Goal: Task Accomplishment & Management: Use online tool/utility

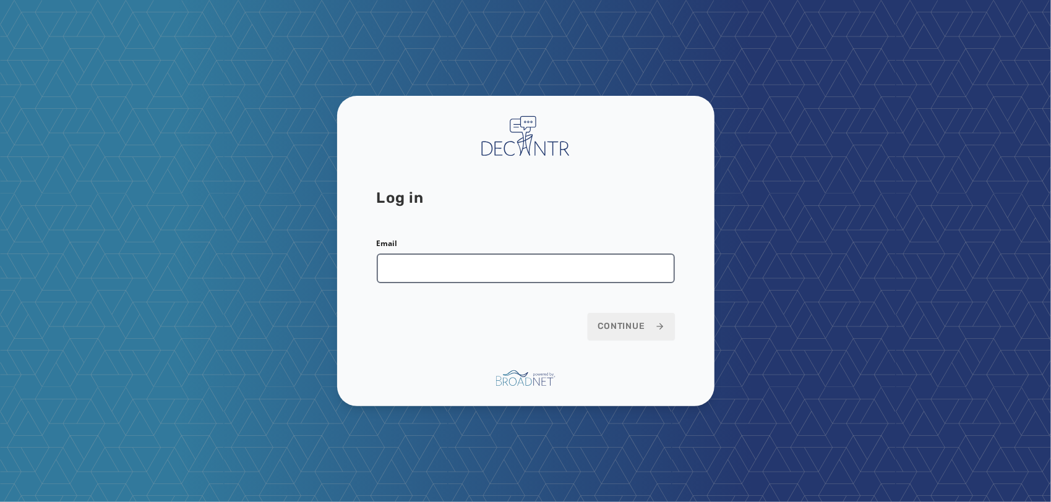
click at [509, 266] on input "Email" at bounding box center [526, 269] width 298 height 30
type input "**********"
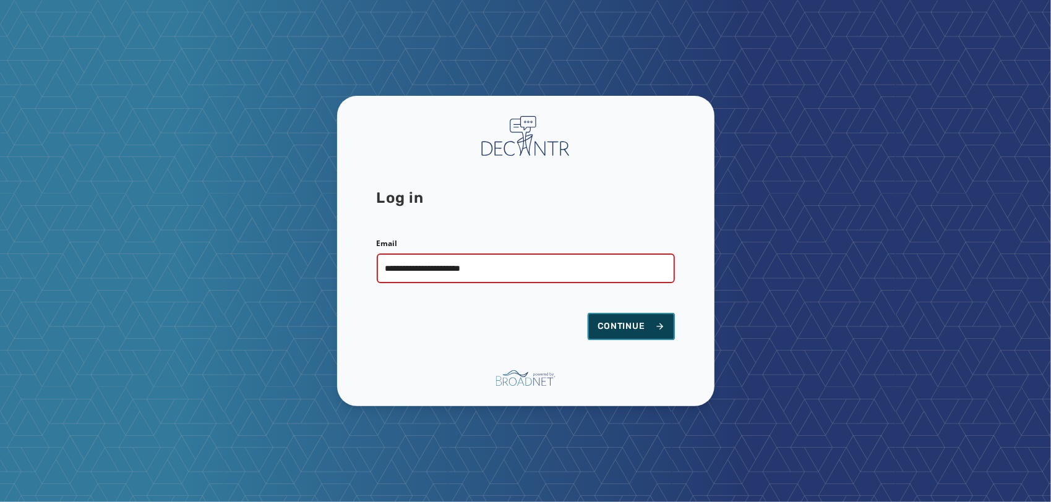
click at [635, 327] on span "Continue" at bounding box center [631, 327] width 67 height 12
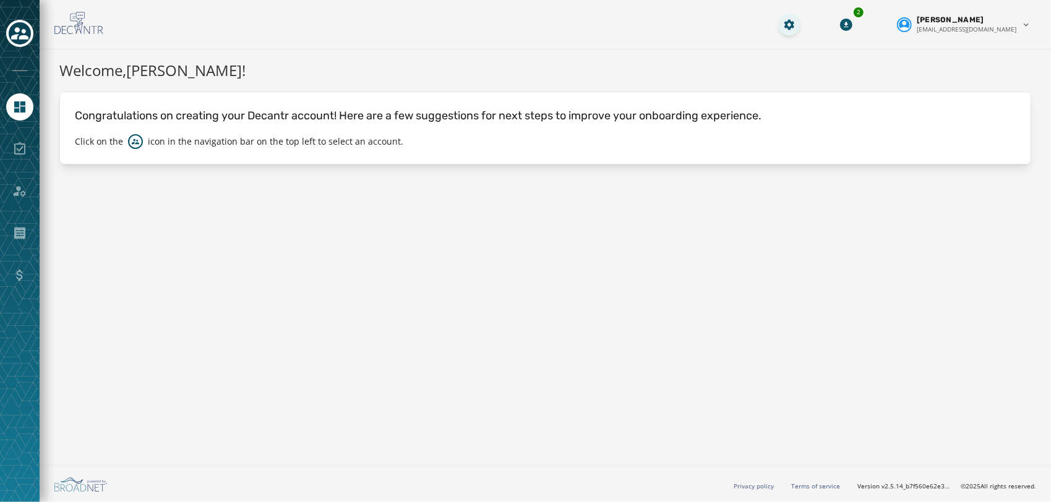
click at [809, 31] on html "Skip To Main Content 2 [PERSON_NAME] [EMAIL_ADDRESS][DOMAIN_NAME] Welcome, [PER…" at bounding box center [525, 251] width 1051 height 502
click at [990, 19] on html "Skip To Main Content 2 [PERSON_NAME] [EMAIL_ADDRESS][DOMAIN_NAME] Welcome, [PER…" at bounding box center [525, 251] width 1051 height 502
click at [871, 63] on html "Skip To Main Content 2 [PERSON_NAME] [EMAIL_ADDRESS][DOMAIN_NAME] Welcome, [PER…" at bounding box center [525, 251] width 1051 height 502
click at [23, 28] on icon "Toggle account select drawer" at bounding box center [19, 33] width 17 height 17
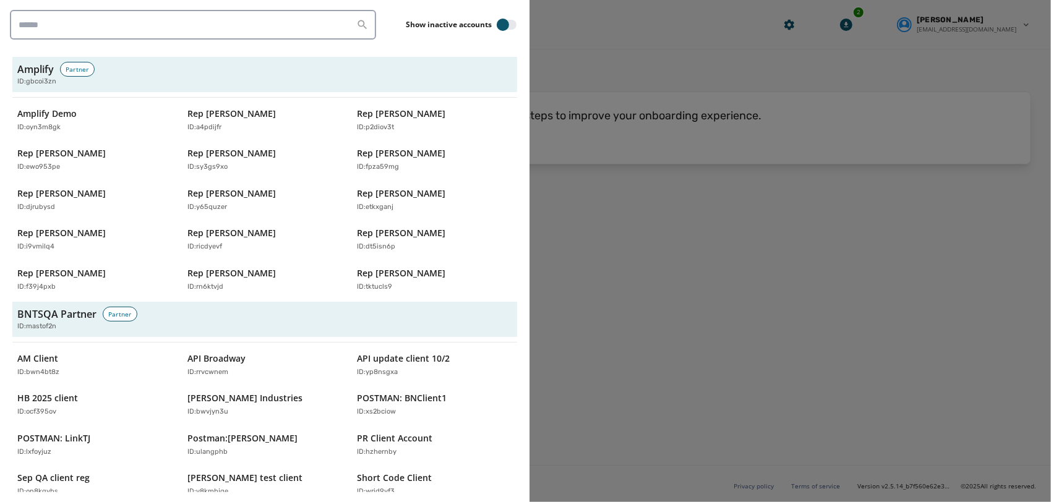
click at [575, 105] on div at bounding box center [525, 251] width 1051 height 502
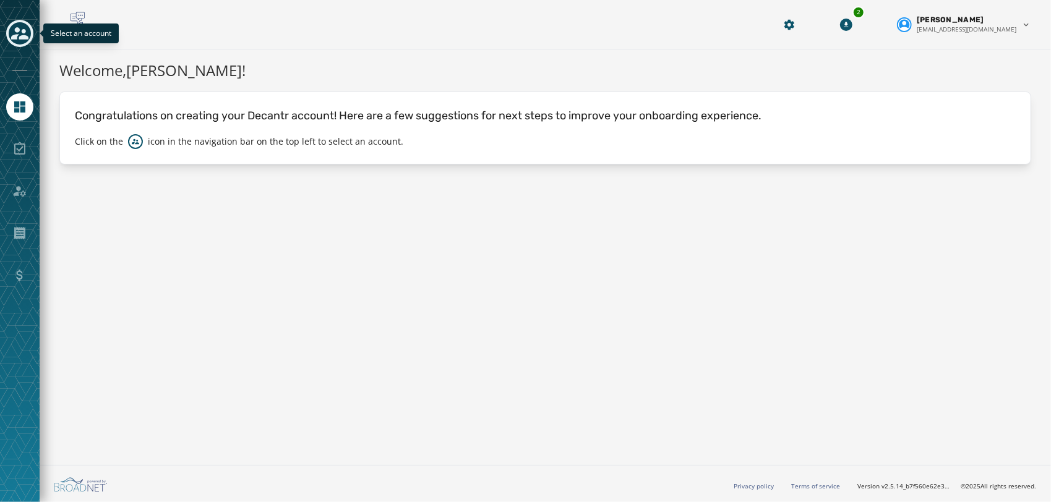
click at [15, 36] on icon "Toggle account select drawer" at bounding box center [19, 33] width 17 height 12
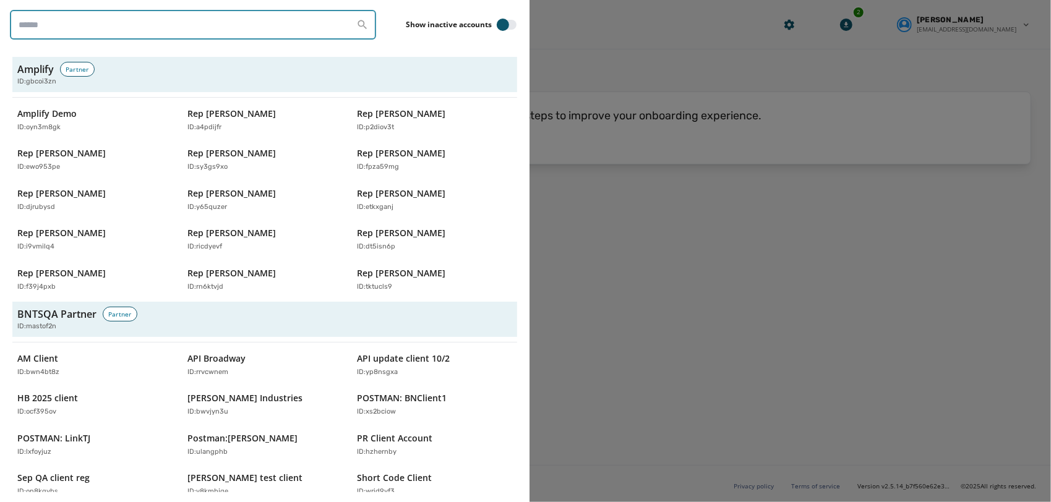
click at [259, 31] on input "search" at bounding box center [193, 25] width 366 height 30
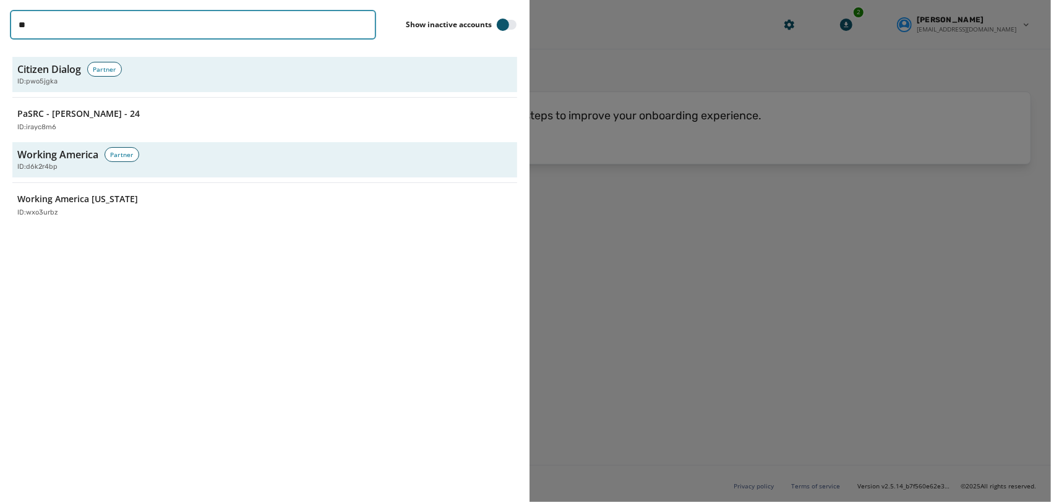
type input "*"
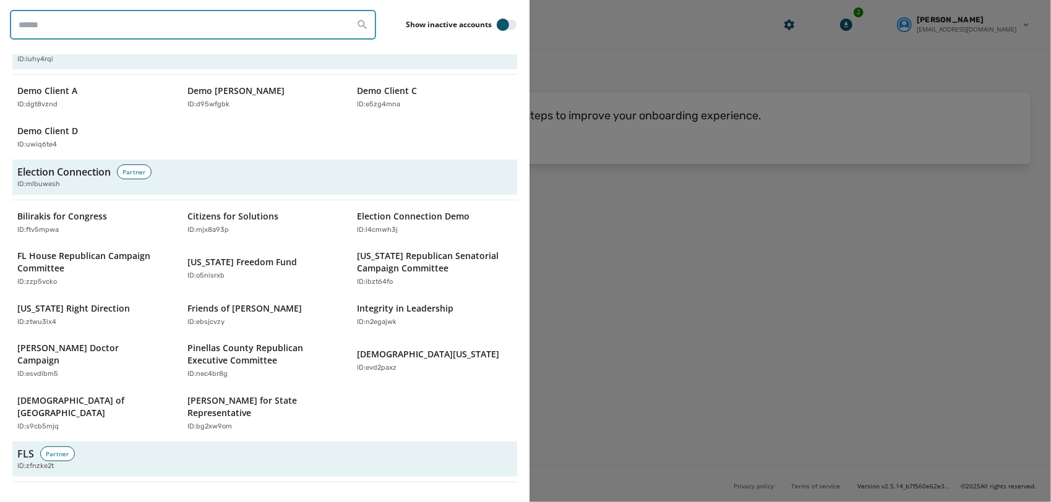
scroll to position [1697, 0]
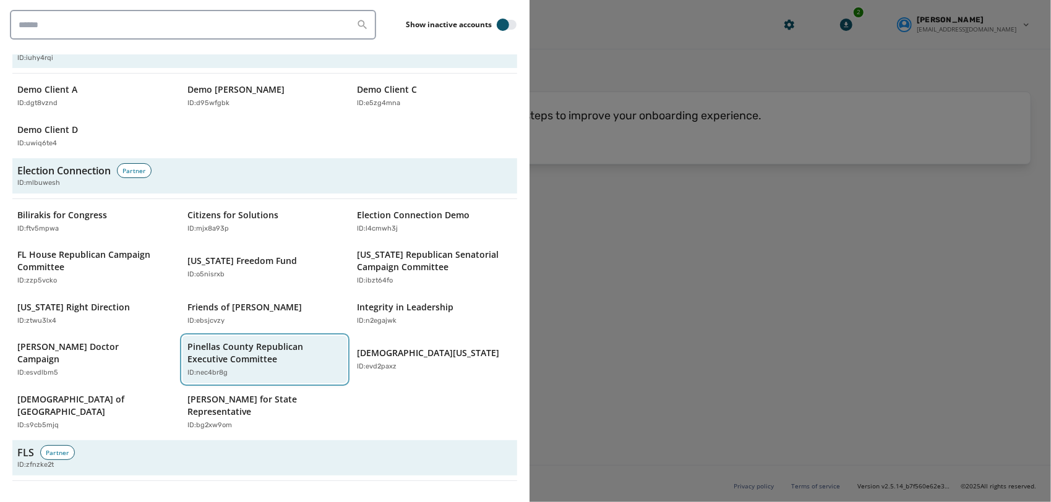
click at [274, 344] on p "Pinellas County Republican Executive Committee" at bounding box center [258, 353] width 143 height 25
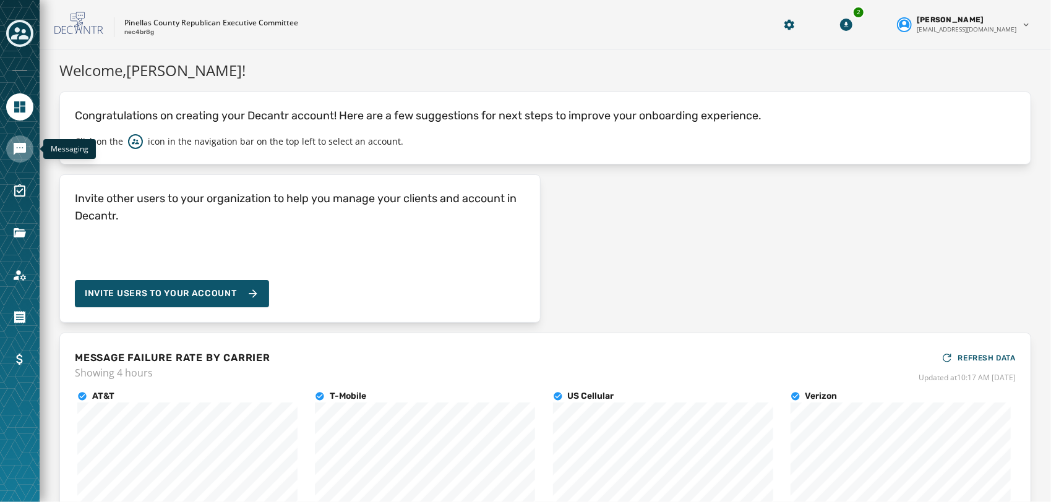
click at [17, 153] on icon "Navigate to Messaging" at bounding box center [19, 149] width 15 height 15
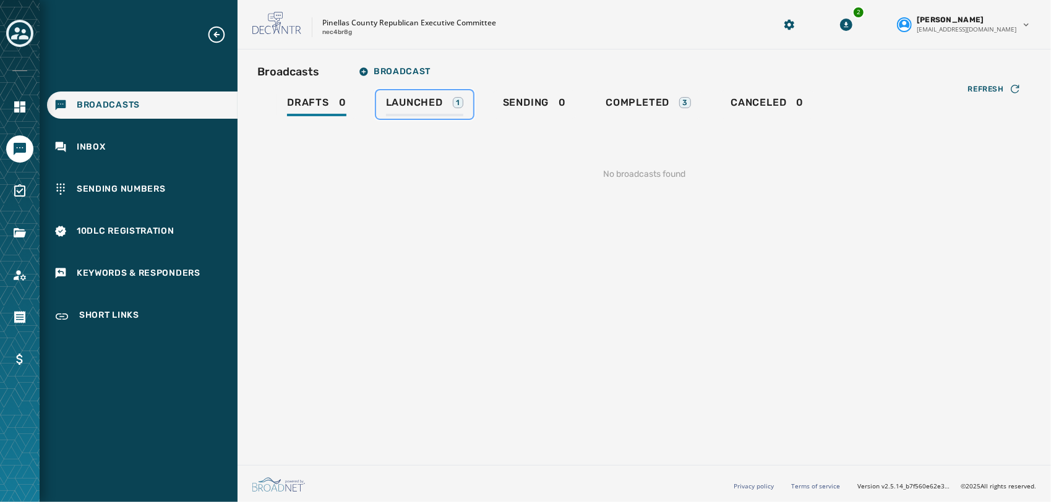
click at [410, 109] on div "Launched 1" at bounding box center [424, 107] width 77 height 20
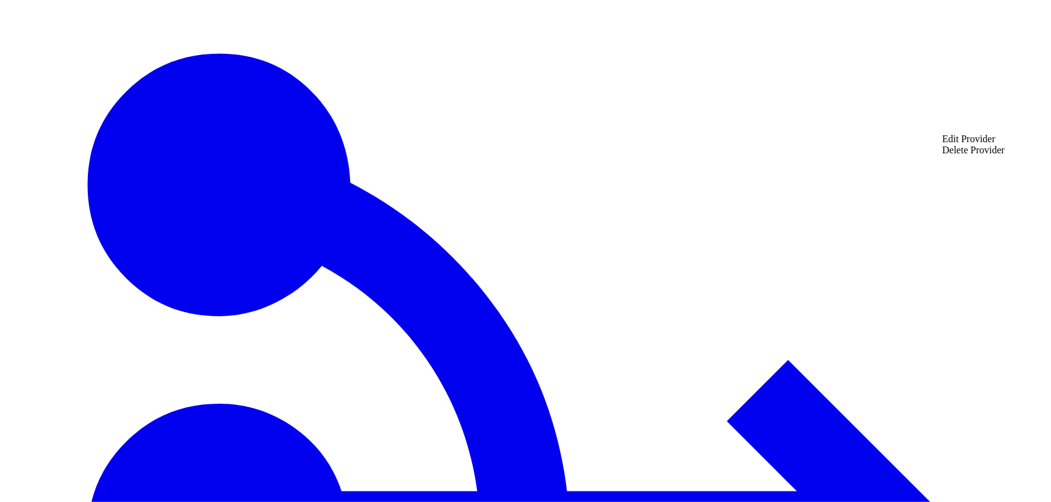
click at [981, 139] on div "Edit Provider" at bounding box center [973, 139] width 62 height 11
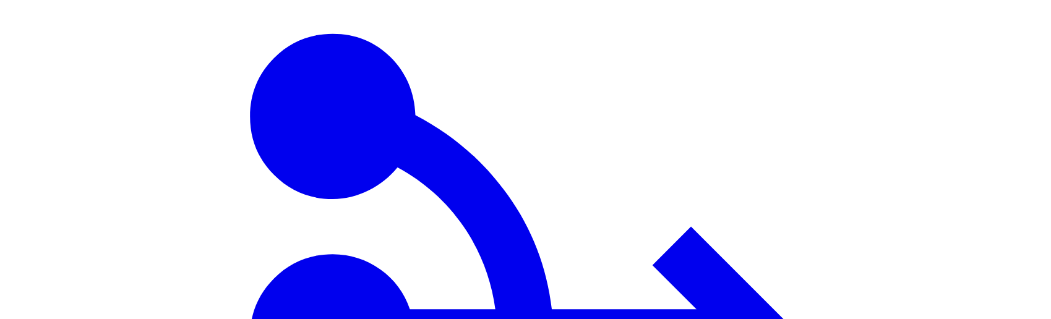
scroll to position [203, 0]
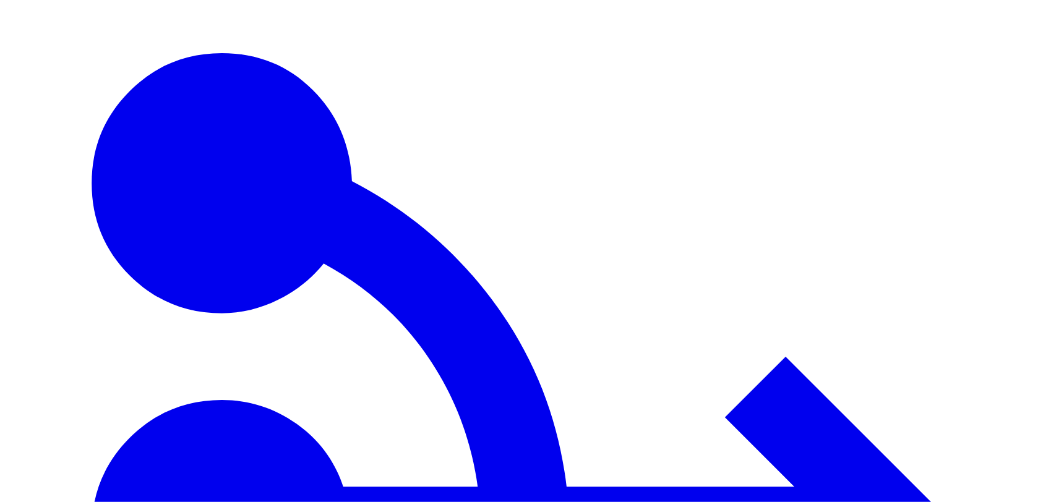
click at [181, 22] on keeper-lock "Open Keeper Popup" at bounding box center [173, 14] width 15 height 15
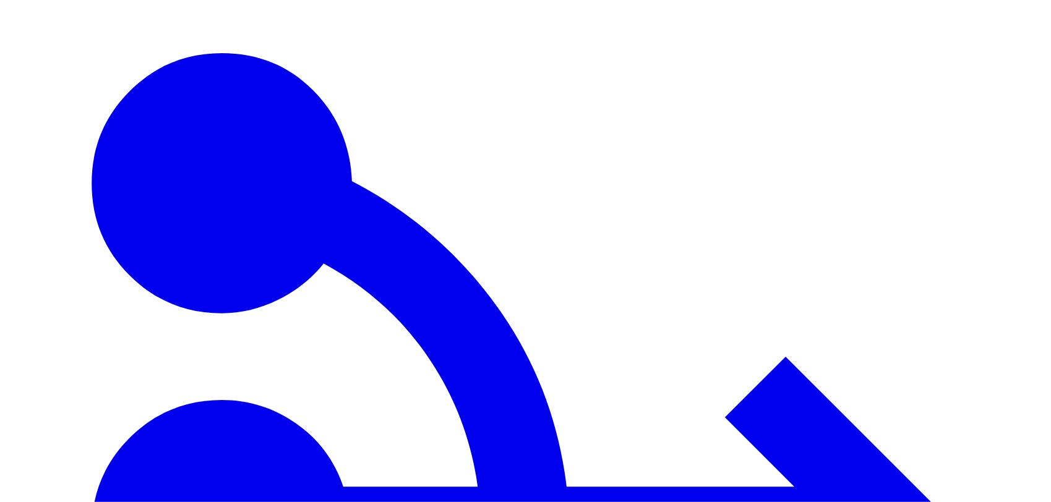
click at [181, 22] on keeper-lock "Open Keeper Popup" at bounding box center [173, 14] width 15 height 15
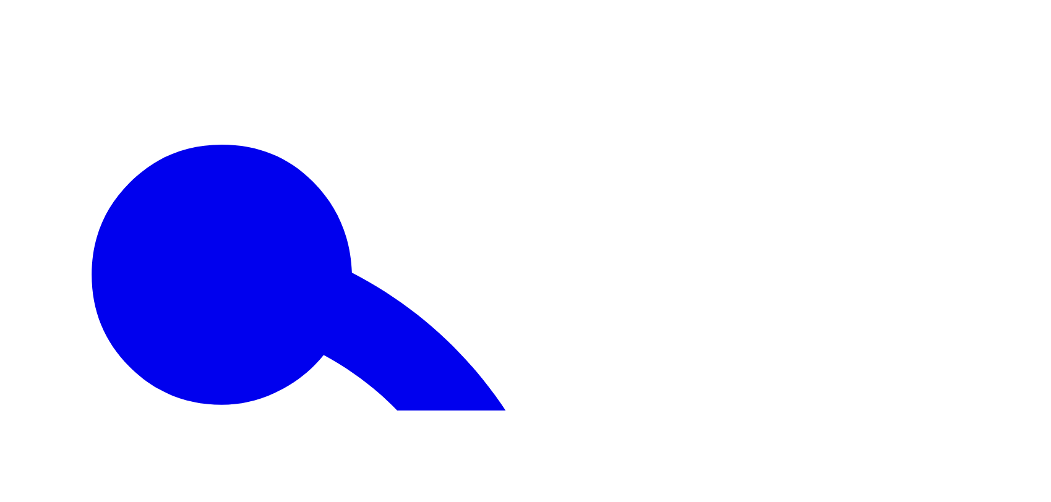
scroll to position [268, 0]
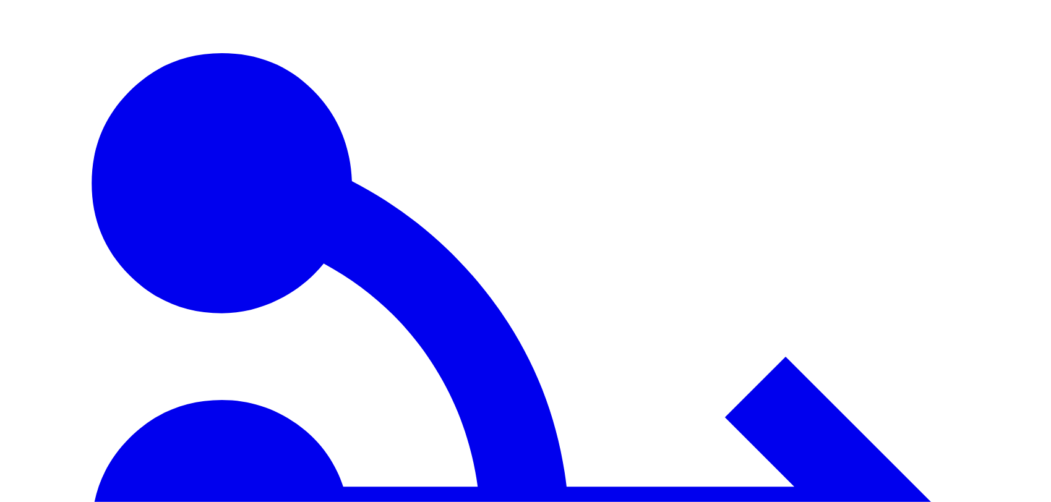
scroll to position [228, 0]
